Goal: Share content: Share content

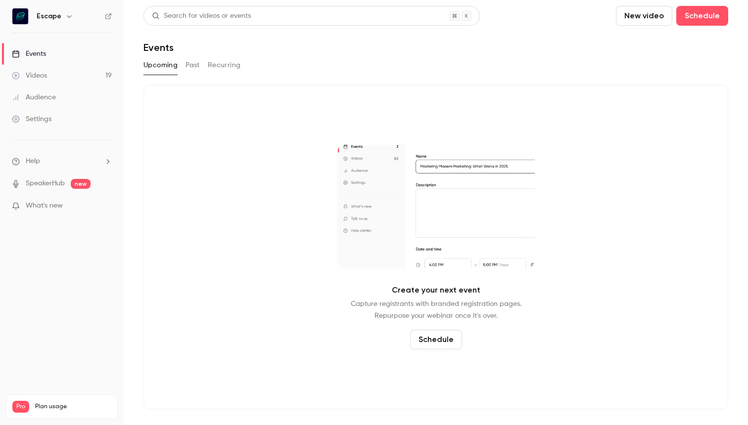
click at [57, 74] on link "Videos 19" at bounding box center [62, 76] width 124 height 22
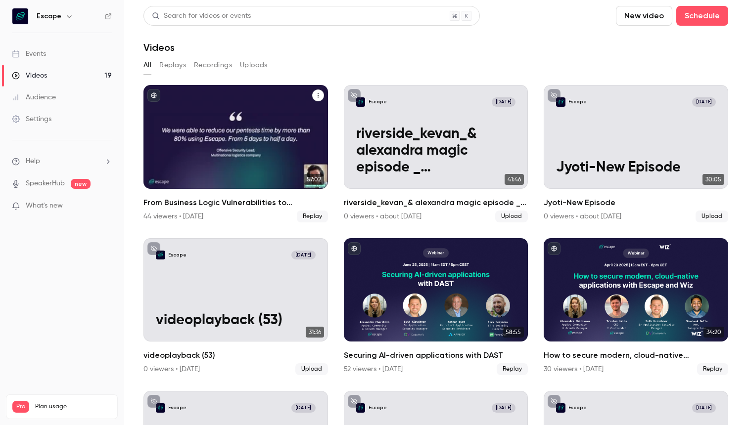
click at [169, 99] on div "From Business Logic Vulnerabilities to Actionable Insights: AI-powered Pentesti…" at bounding box center [235, 137] width 184 height 104
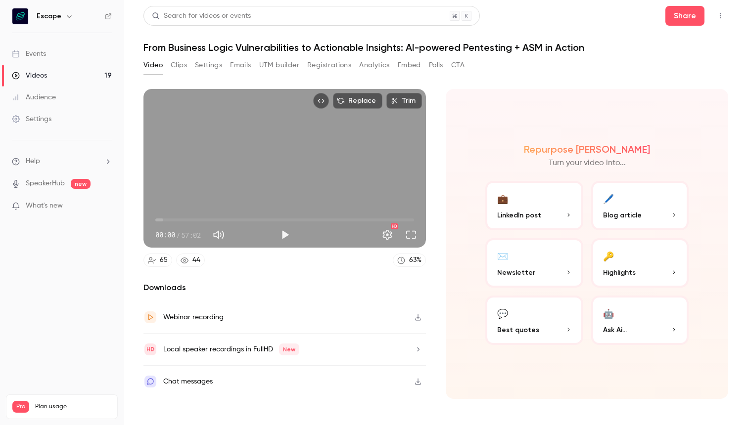
click at [678, 27] on header "Search for videos or events Share From Business Logic Vulnerabilities to Action…" at bounding box center [435, 29] width 585 height 47
click at [680, 23] on button "Share" at bounding box center [684, 16] width 39 height 20
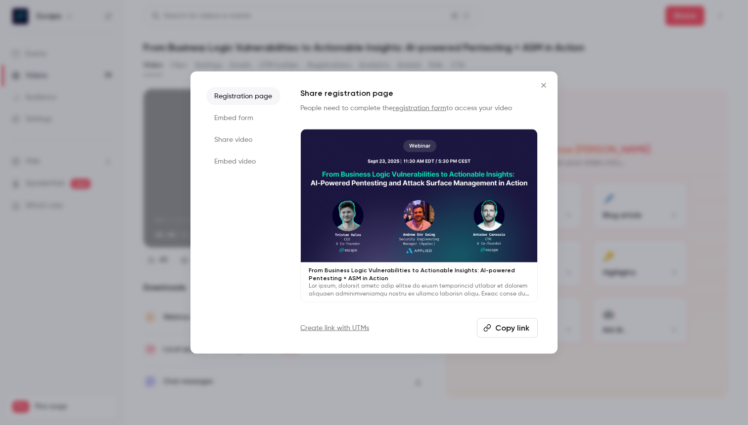
click at [244, 157] on li "Embed video" at bounding box center [243, 162] width 74 height 18
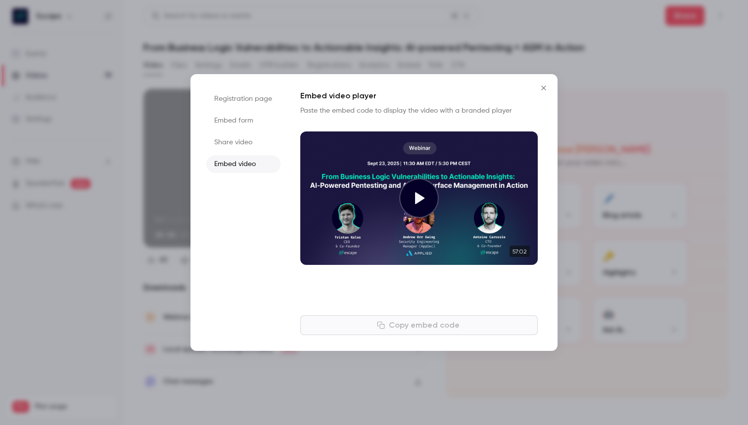
click at [244, 142] on li "Share video" at bounding box center [243, 143] width 74 height 18
click at [411, 324] on button "Copy link" at bounding box center [418, 326] width 237 height 20
click at [543, 88] on icon "Close" at bounding box center [543, 88] width 4 height 4
